Goal: Navigation & Orientation: Locate item on page

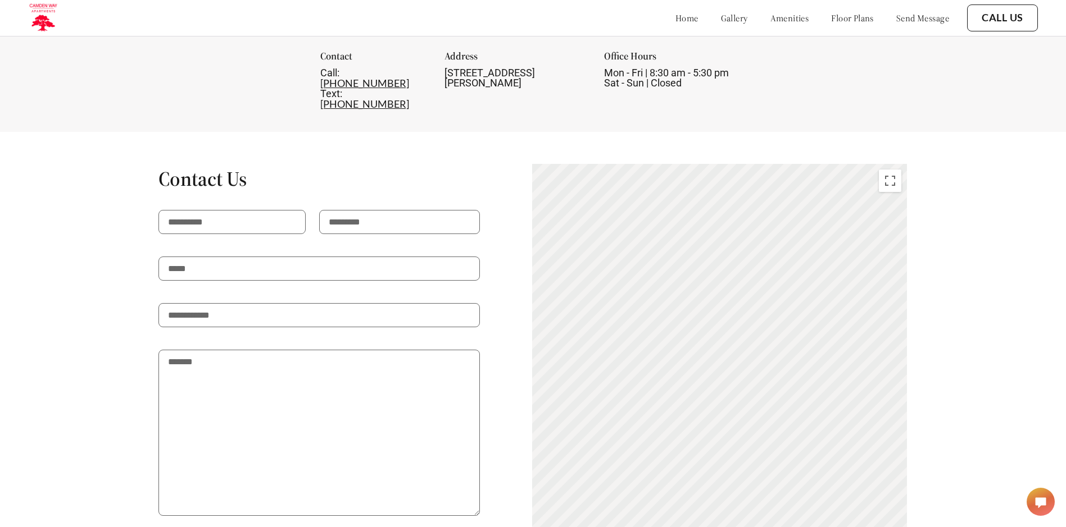
scroll to position [1798, 0]
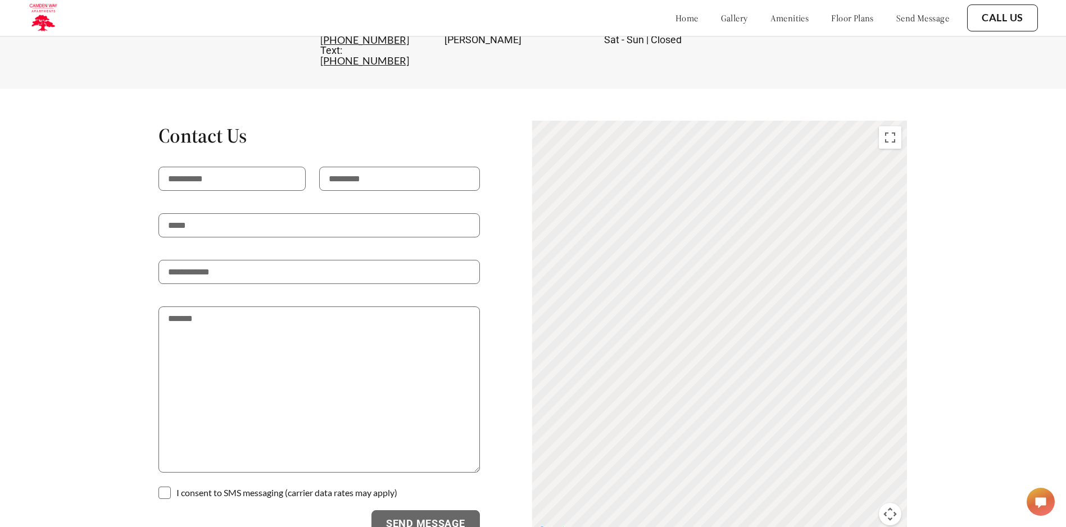
drag, startPoint x: 717, startPoint y: 354, endPoint x: 820, endPoint y: 348, distance: 102.4
click at [820, 348] on div "To activate drag with keyboard, press Alt + Enter. Once in keyboard drag state,…" at bounding box center [719, 330] width 375 height 418
drag, startPoint x: 686, startPoint y: 366, endPoint x: 788, endPoint y: 431, distance: 121.5
click at [788, 431] on div "To activate drag with keyboard, press Alt + Enter. Once in keyboard drag state,…" at bounding box center [719, 330] width 375 height 418
drag, startPoint x: 690, startPoint y: 328, endPoint x: 822, endPoint y: 405, distance: 152.8
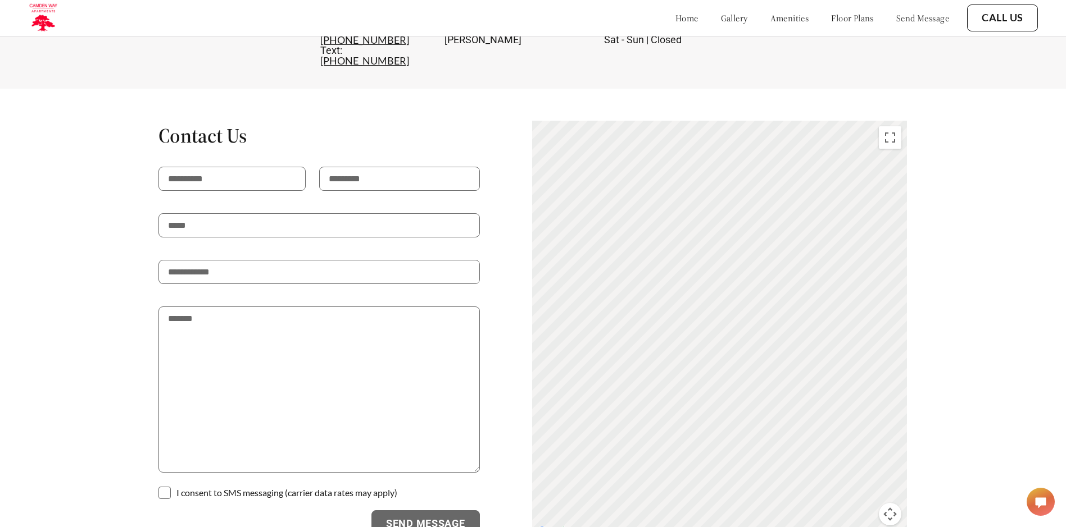
click at [822, 405] on div "To activate drag with keyboard, press Alt + Enter. Once in keyboard drag state,…" at bounding box center [719, 330] width 375 height 418
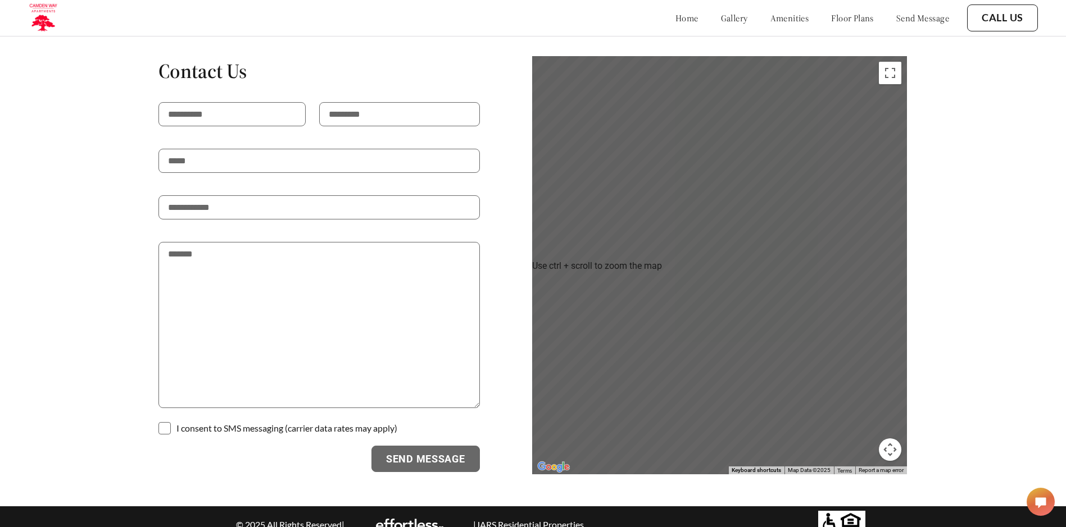
scroll to position [1864, 0]
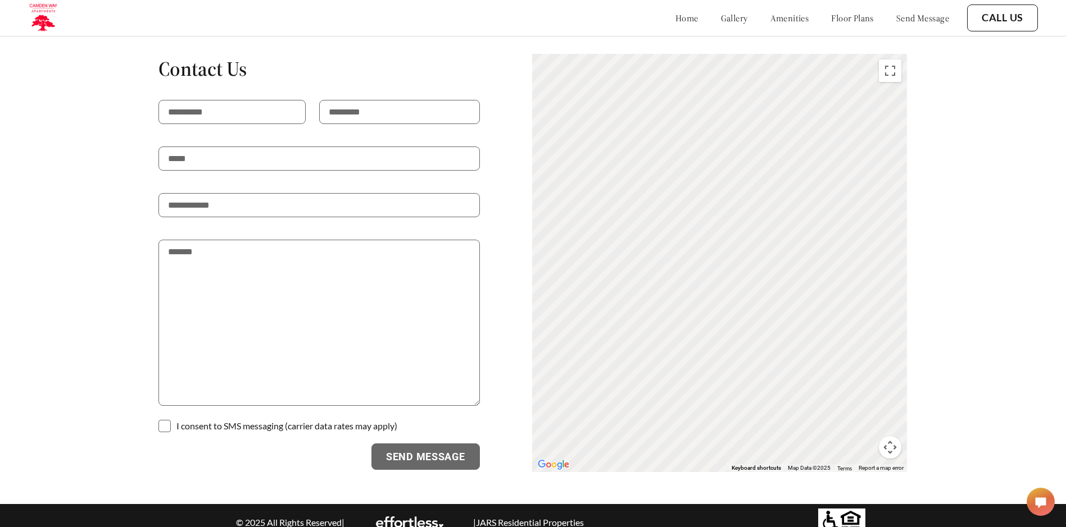
drag, startPoint x: 846, startPoint y: 324, endPoint x: 647, endPoint y: 201, distance: 234.3
click at [647, 201] on div "To activate drag with keyboard, press Alt + Enter. Once in keyboard drag state,…" at bounding box center [719, 263] width 375 height 418
drag, startPoint x: 727, startPoint y: 228, endPoint x: 624, endPoint y: 321, distance: 139.6
click at [624, 321] on div "To activate drag with keyboard, press Alt + Enter. Once in keyboard drag state,…" at bounding box center [719, 263] width 375 height 418
drag, startPoint x: 672, startPoint y: 288, endPoint x: 763, endPoint y: 451, distance: 186.1
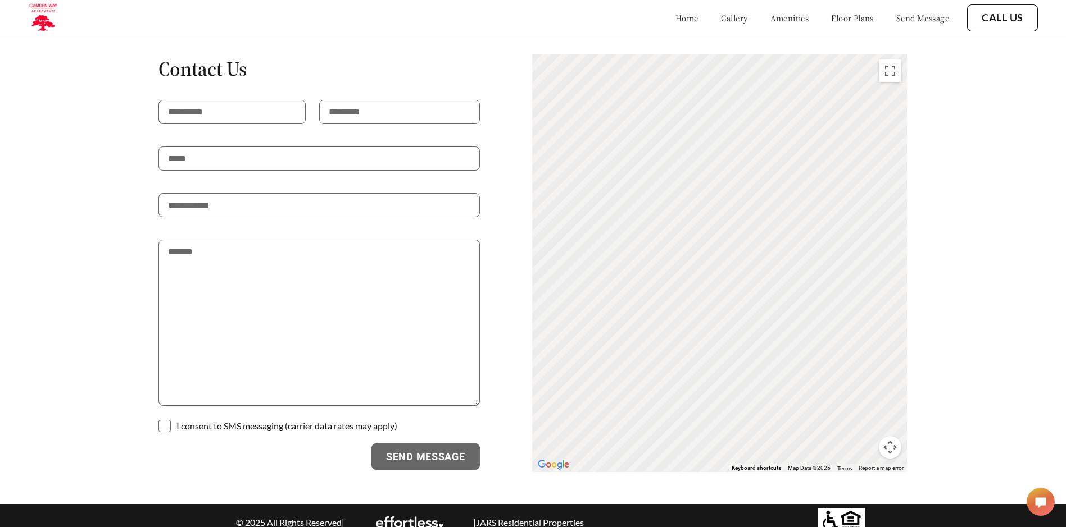
click at [763, 451] on div "To activate drag with keyboard, press Alt + Enter. Once in keyboard drag state,…" at bounding box center [719, 263] width 375 height 418
drag, startPoint x: 737, startPoint y: 343, endPoint x: 912, endPoint y: 267, distance: 191.0
click at [907, 267] on div "To activate drag with keyboard, press Alt + Enter. Once in keyboard drag state,…" at bounding box center [719, 263] width 375 height 418
drag, startPoint x: 843, startPoint y: 325, endPoint x: 726, endPoint y: 172, distance: 191.6
click at [727, 175] on div "To activate drag with keyboard, press Alt + Enter. Once in keyboard drag state,…" at bounding box center [719, 263] width 375 height 418
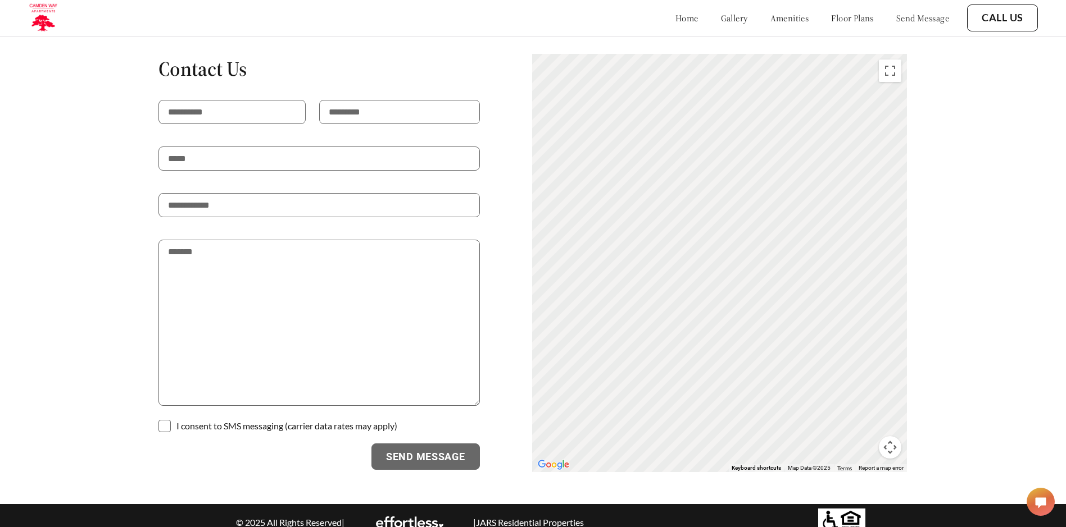
drag, startPoint x: 804, startPoint y: 272, endPoint x: 840, endPoint y: 388, distance: 121.7
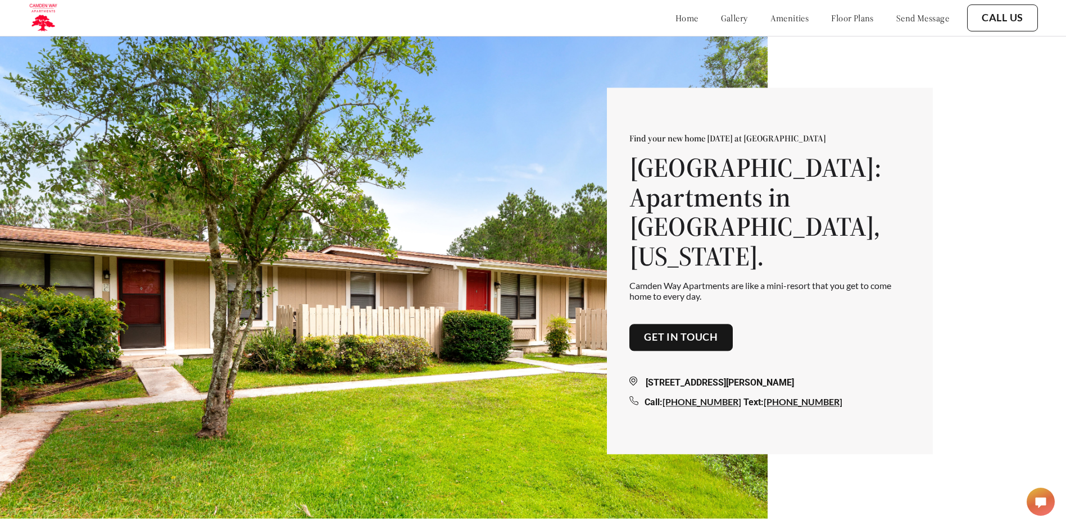
scroll to position [0, 0]
